Goal: Information Seeking & Learning: Find specific fact

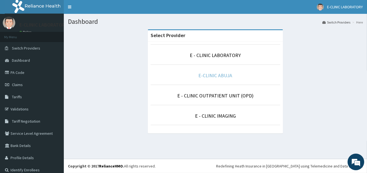
click at [222, 77] on link "E-CLINIC ABUJA" at bounding box center [215, 75] width 34 height 6
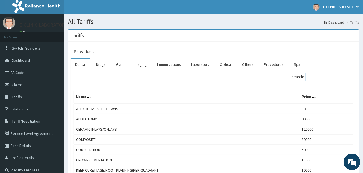
click at [323, 80] on input "Search:" at bounding box center [329, 77] width 48 height 8
click at [203, 65] on link "Laboratory" at bounding box center [200, 65] width 27 height 12
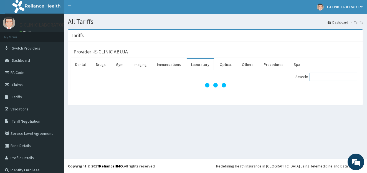
click at [318, 77] on input "Search:" at bounding box center [333, 77] width 48 height 8
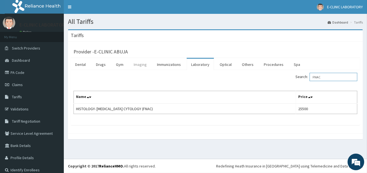
type input "FNAC"
click at [135, 63] on link "Imaging" at bounding box center [140, 65] width 22 height 12
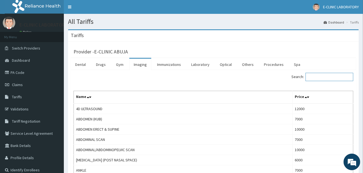
click at [322, 79] on input "Search:" at bounding box center [329, 77] width 48 height 8
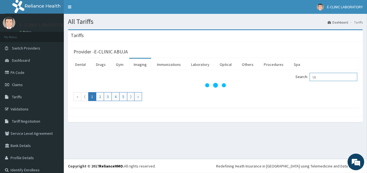
type input "U"
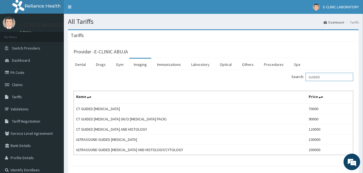
type input "GUIDED"
click at [331, 79] on input "GUIDED" at bounding box center [329, 77] width 48 height 8
click at [276, 90] on div "Search: GUIDED Name Price CT GUIDED BIOPSY 70000 CT GUIDED BIOPSY (W/O BIOPSY P…" at bounding box center [212, 114] width 279 height 82
click at [264, 32] on div "Tariffs" at bounding box center [213, 35] width 290 height 11
click at [73, 130] on table "Name Price CT GUIDED BIOPSY 70000 CT GUIDED BIOPSY (W/O BIOPSY PACK) 90000 CT G…" at bounding box center [212, 123] width 279 height 64
